Goal: Find specific page/section: Find specific page/section

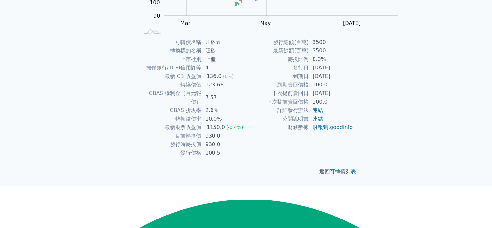
scroll to position [150, 0]
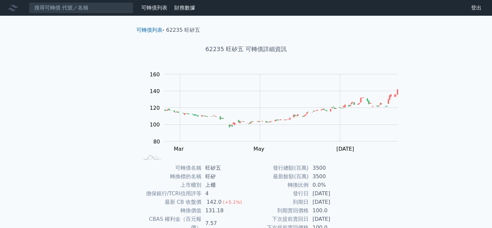
scroll to position [150, 0]
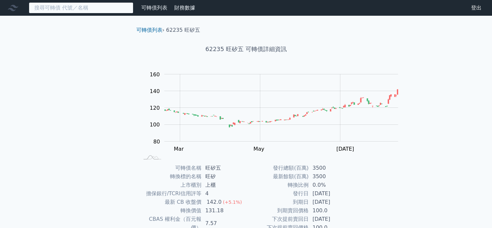
click at [116, 13] on input at bounding box center [81, 7] width 105 height 11
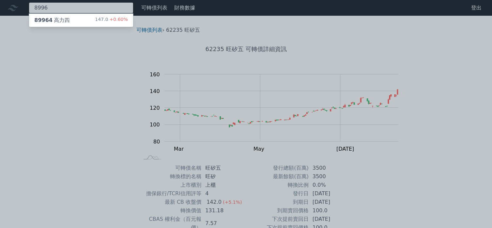
type input "8996"
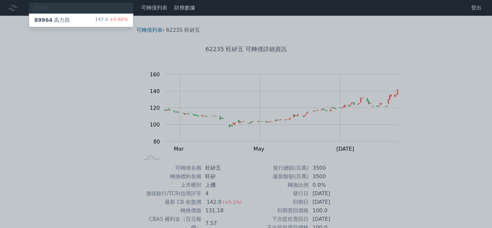
click at [53, 23] on span "89964" at bounding box center [43, 20] width 18 height 6
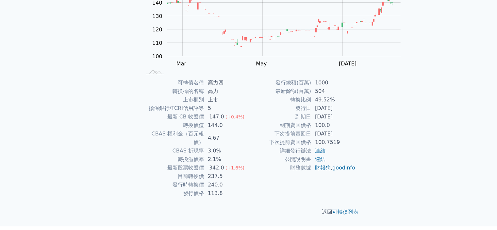
scroll to position [126, 0]
